Goal: Transaction & Acquisition: Book appointment/travel/reservation

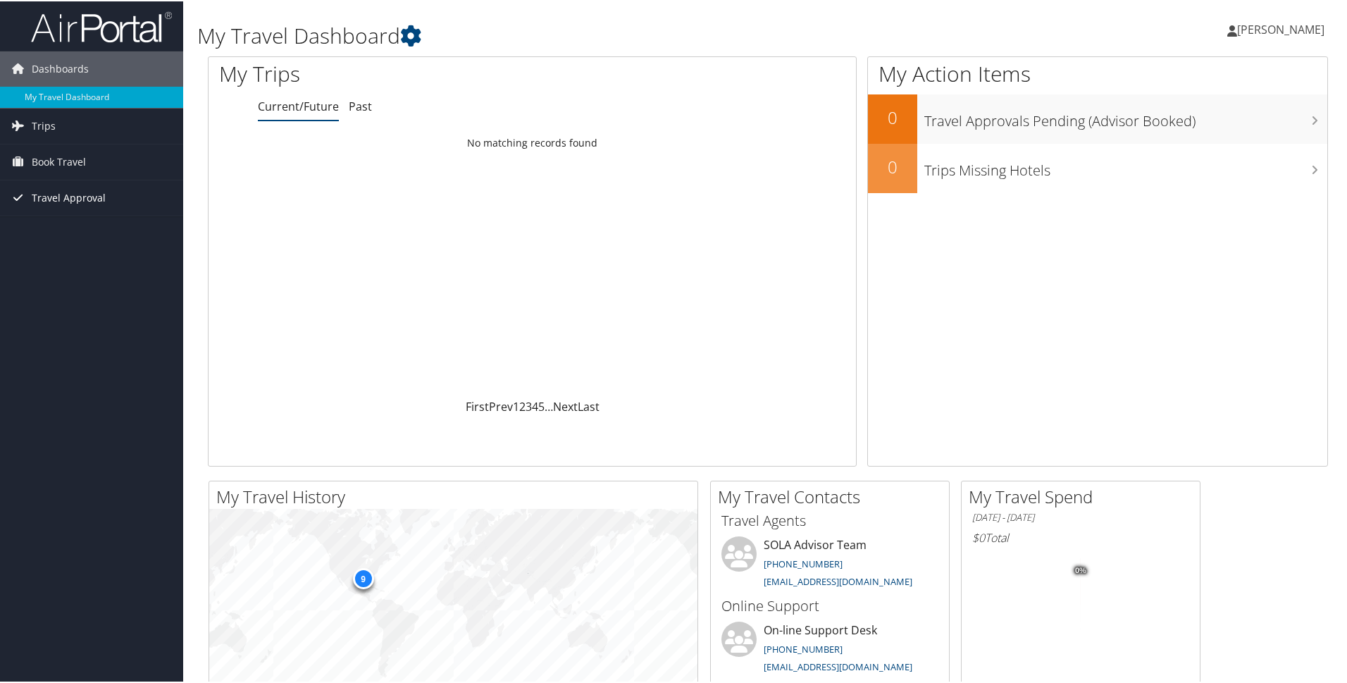
click at [71, 198] on span "Travel Approval" at bounding box center [69, 196] width 74 height 35
click at [64, 161] on span "Book Travel" at bounding box center [59, 160] width 54 height 35
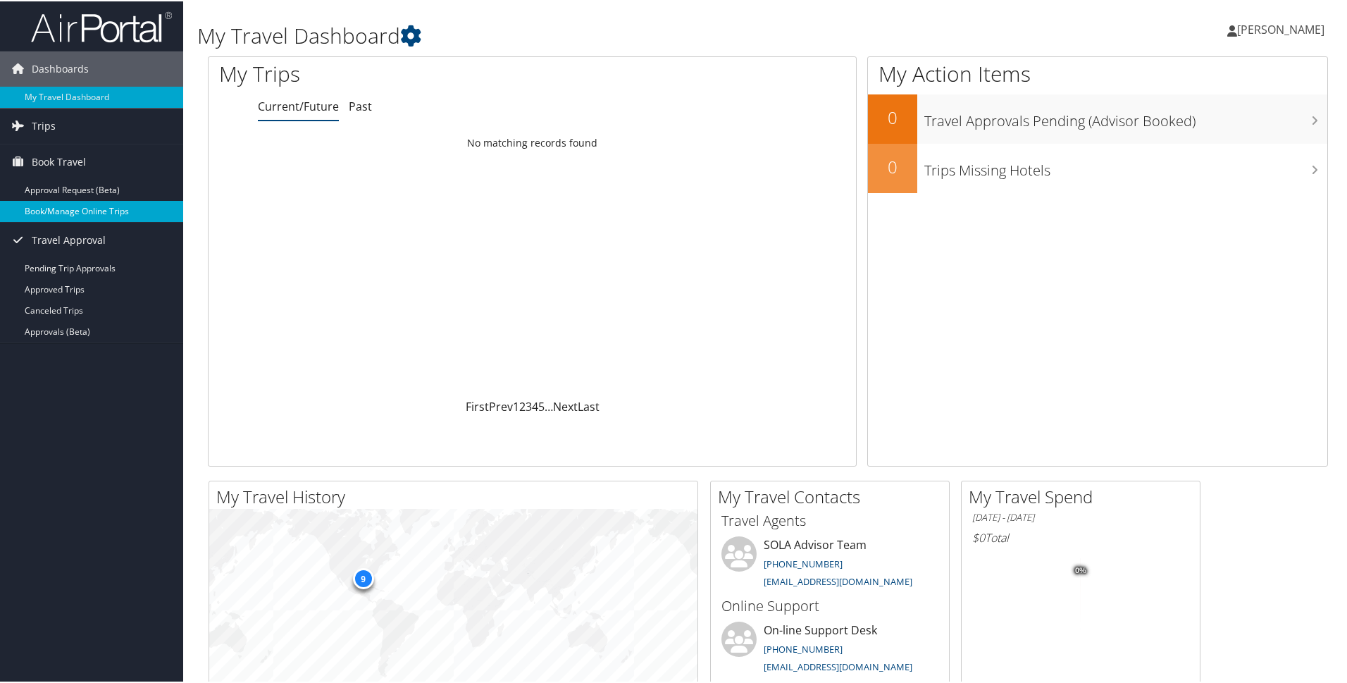
click at [63, 207] on link "Book/Manage Online Trips" at bounding box center [91, 209] width 183 height 21
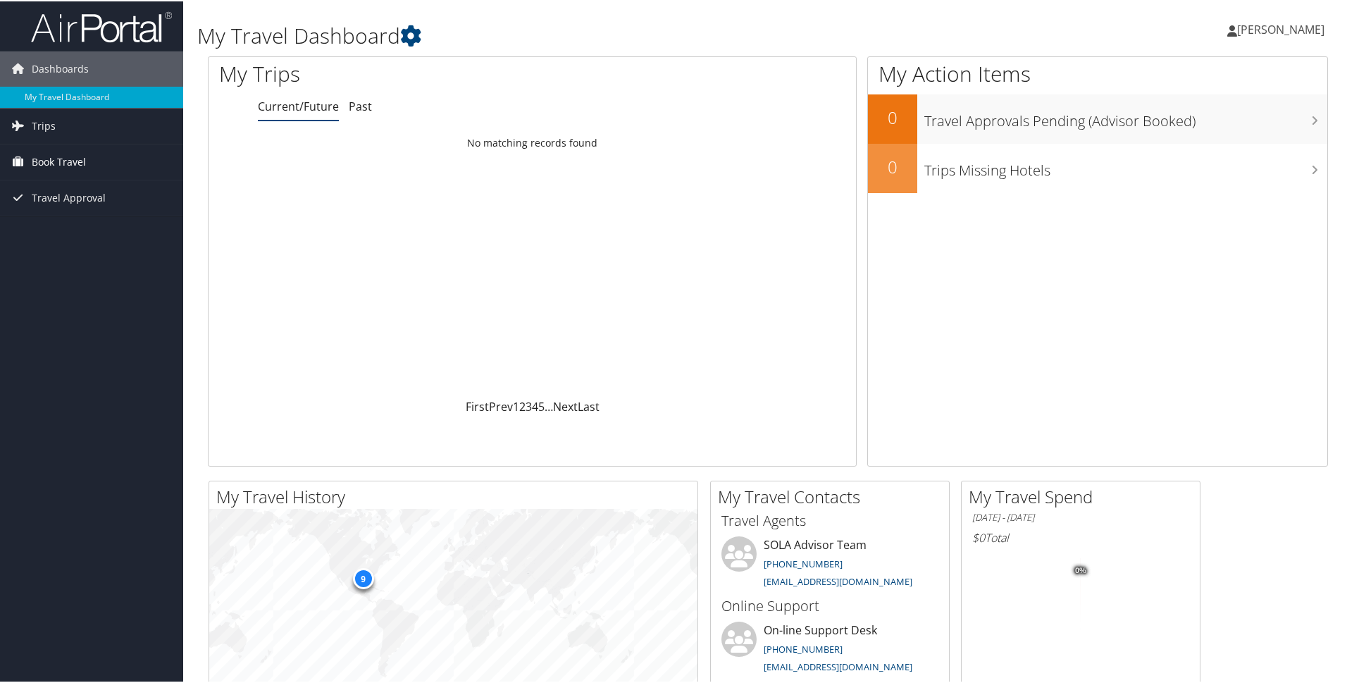
click at [63, 162] on span "Book Travel" at bounding box center [59, 160] width 54 height 35
click at [67, 206] on link "Book/Manage Online Trips" at bounding box center [91, 209] width 183 height 21
